Goal: Entertainment & Leisure: Consume media (video, audio)

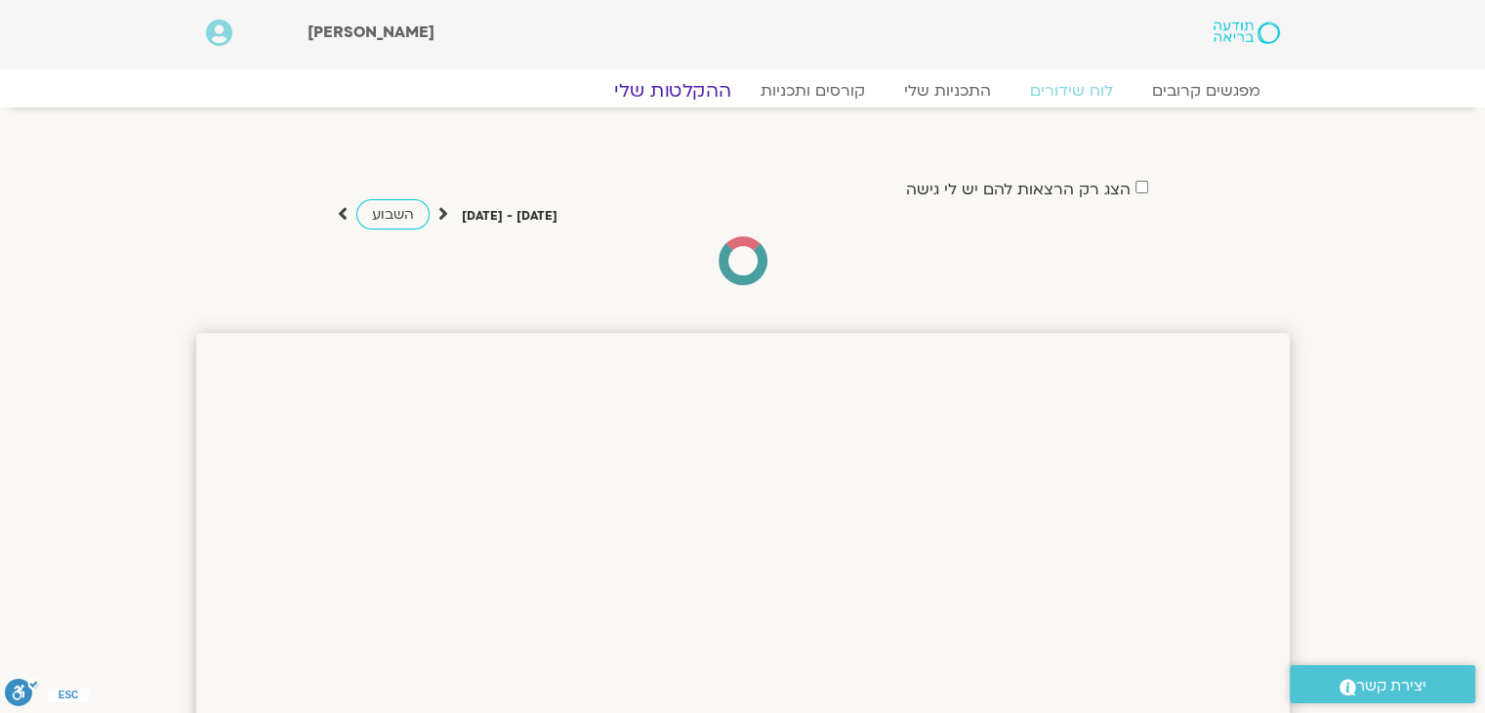
click at [683, 88] on link "ההקלטות שלי" at bounding box center [673, 90] width 164 height 23
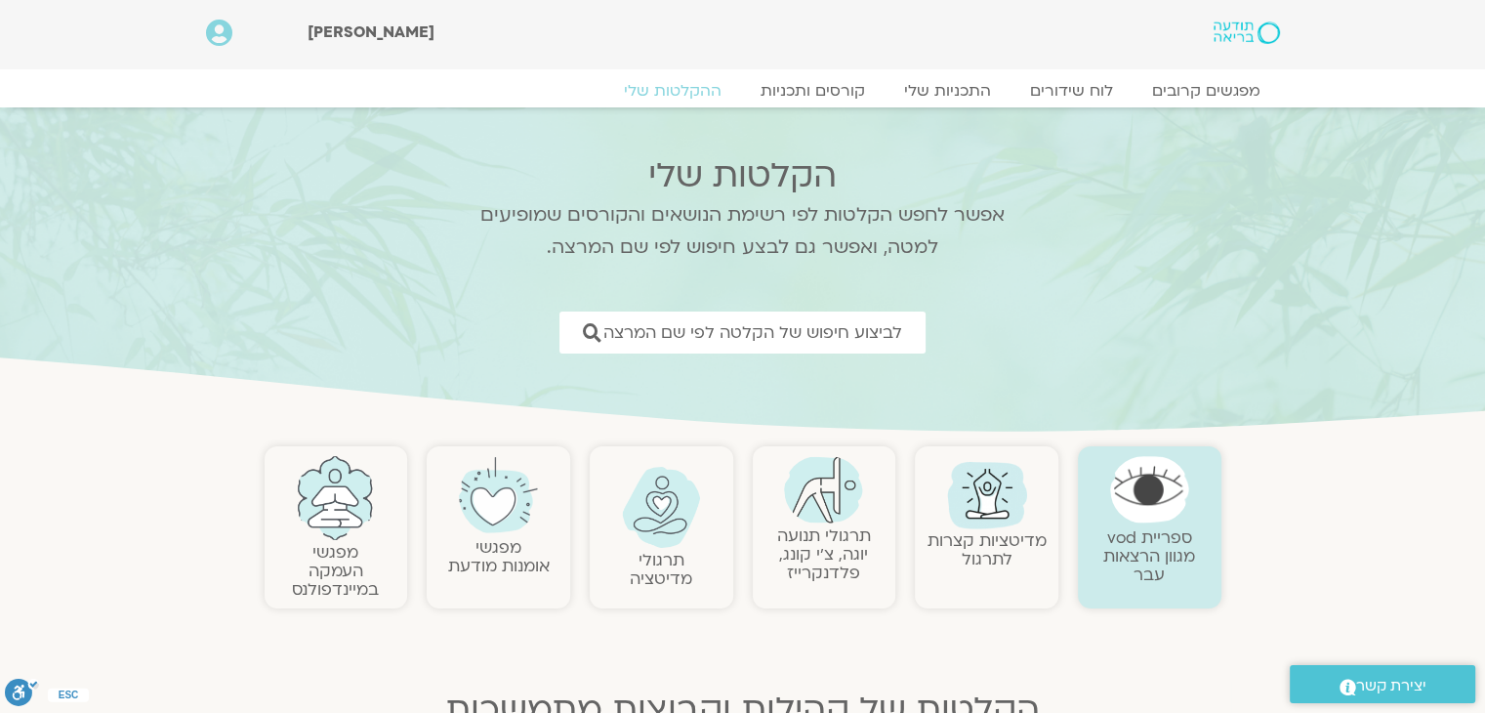
click at [816, 540] on link "תרגולי תנועה יוגה, צ׳י קונג, פלדנקרייז" at bounding box center [824, 554] width 94 height 60
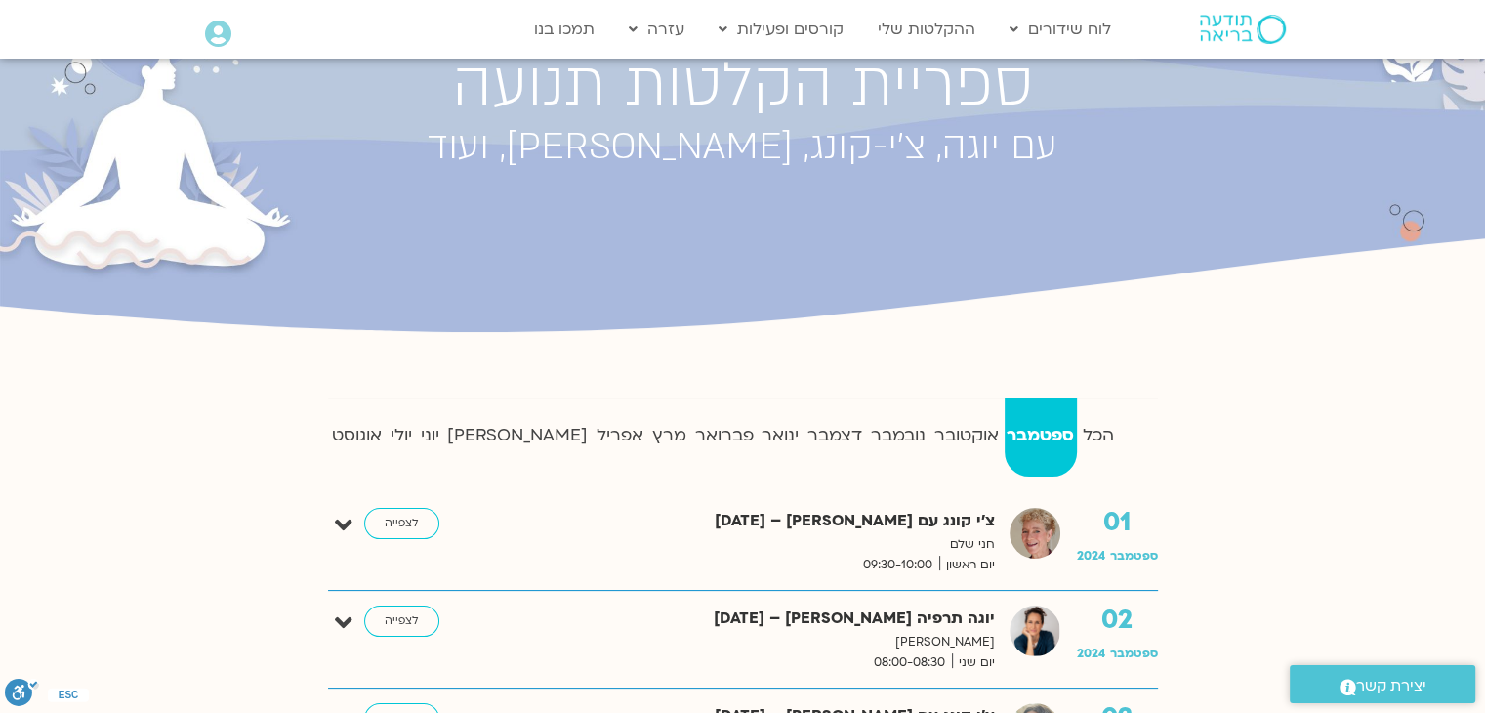
scroll to position [195, 0]
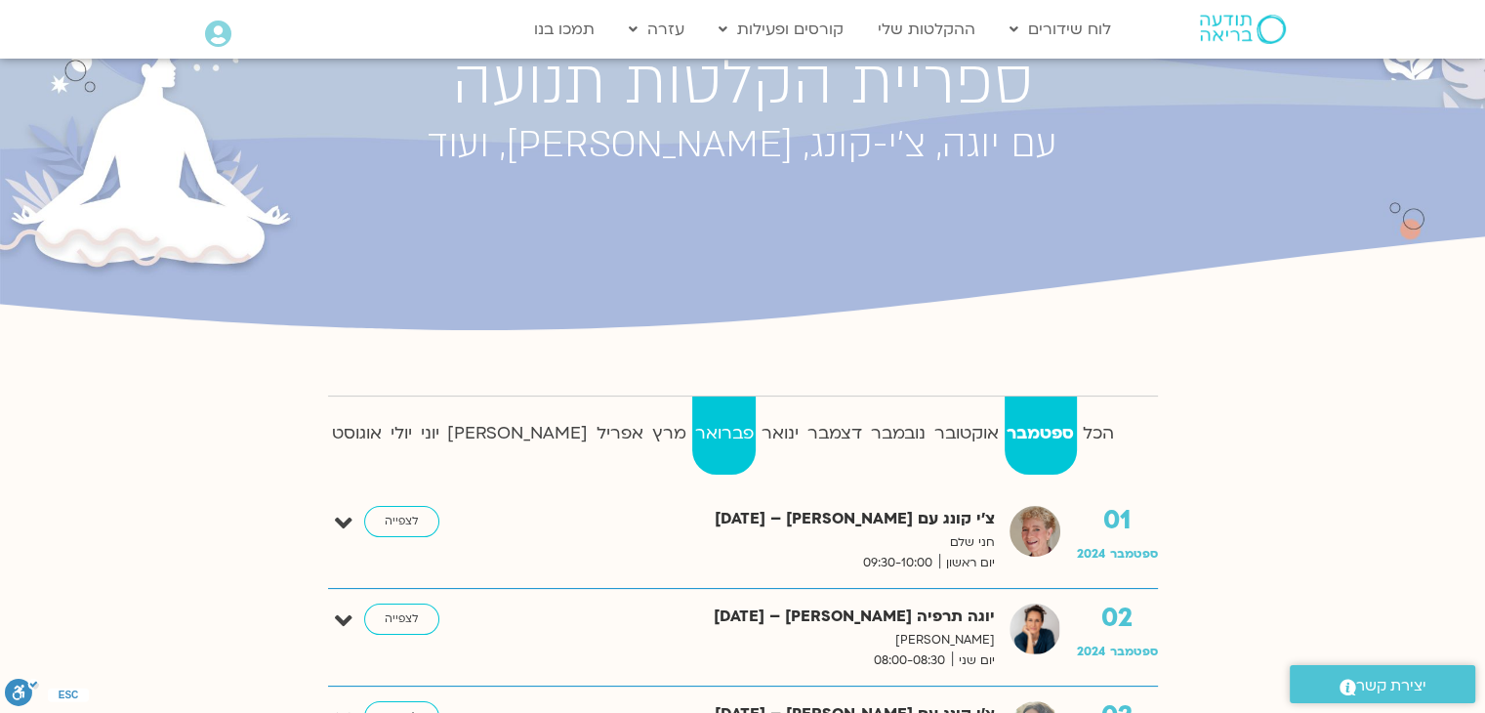
click at [692, 429] on strong "פברואר" at bounding box center [723, 433] width 63 height 29
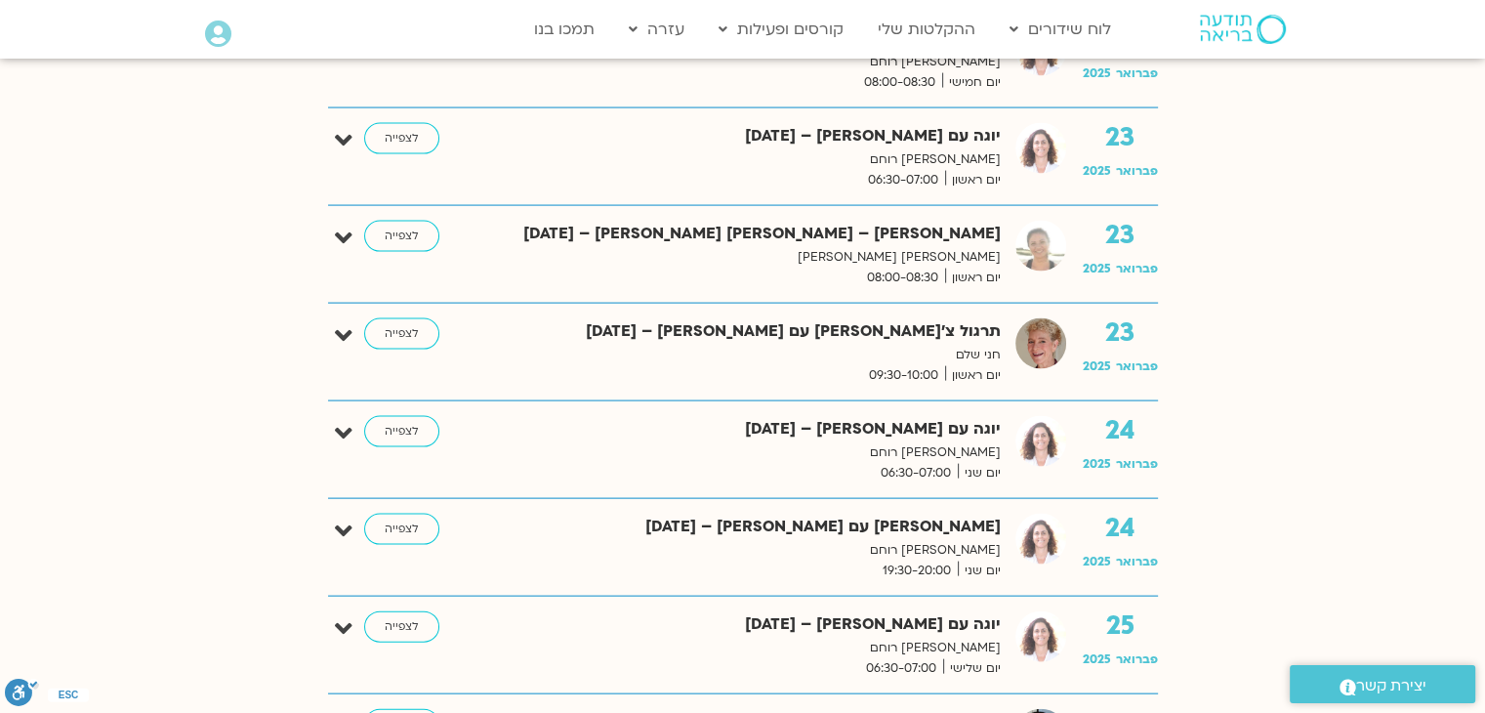
scroll to position [4197, 0]
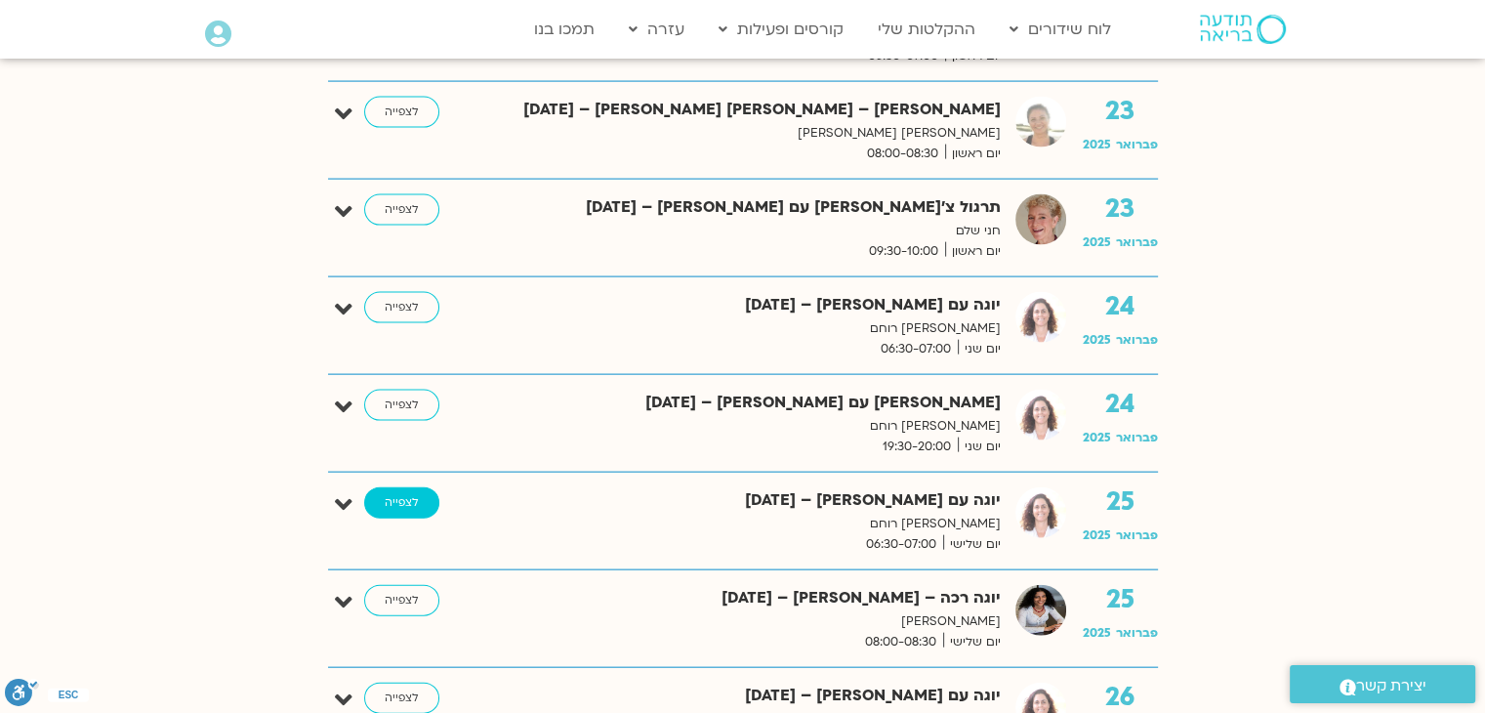
click at [398, 492] on link "לצפייה" at bounding box center [401, 502] width 75 height 31
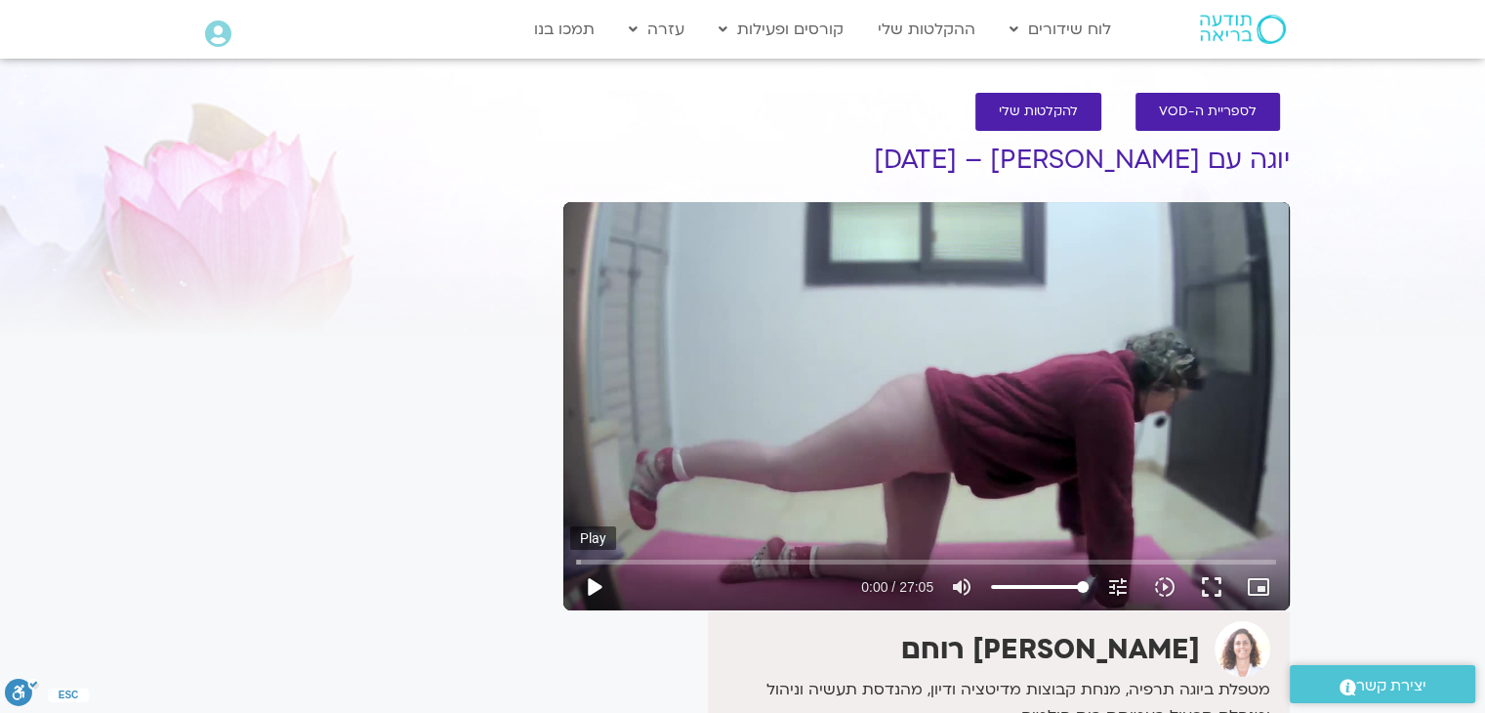
click at [588, 585] on button "play_arrow" at bounding box center [593, 586] width 47 height 47
click at [566, 563] on div "Skip Ad 0:00 pause 0:04 / 27:05 volume_up Mute tune Resolution Auto 720p slow_m…" at bounding box center [926, 406] width 726 height 408
drag, startPoint x: 584, startPoint y: 560, endPoint x: 565, endPoint y: 557, distance: 18.8
type input "0"
click at [576, 559] on input "Seek" at bounding box center [926, 561] width 700 height 12
